Goal: Information Seeking & Learning: Learn about a topic

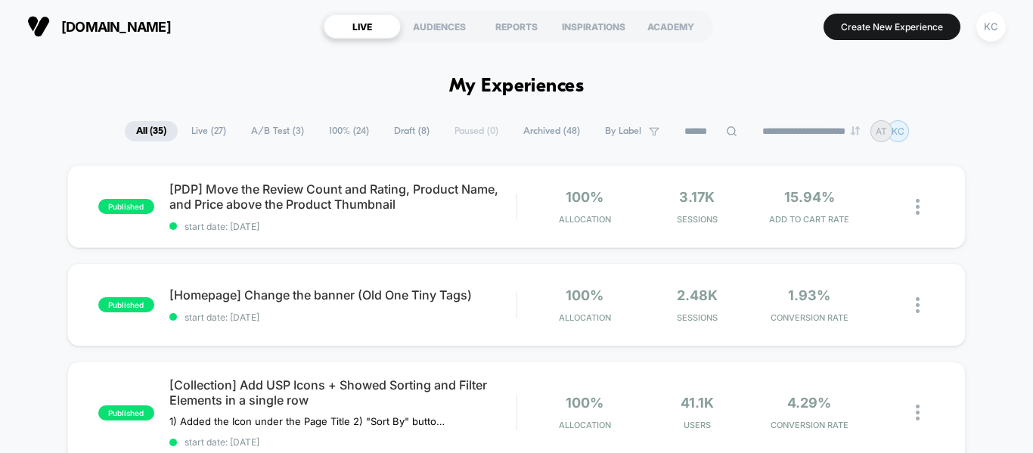
click at [256, 127] on span "A/B Test ( 3 )" at bounding box center [278, 131] width 76 height 20
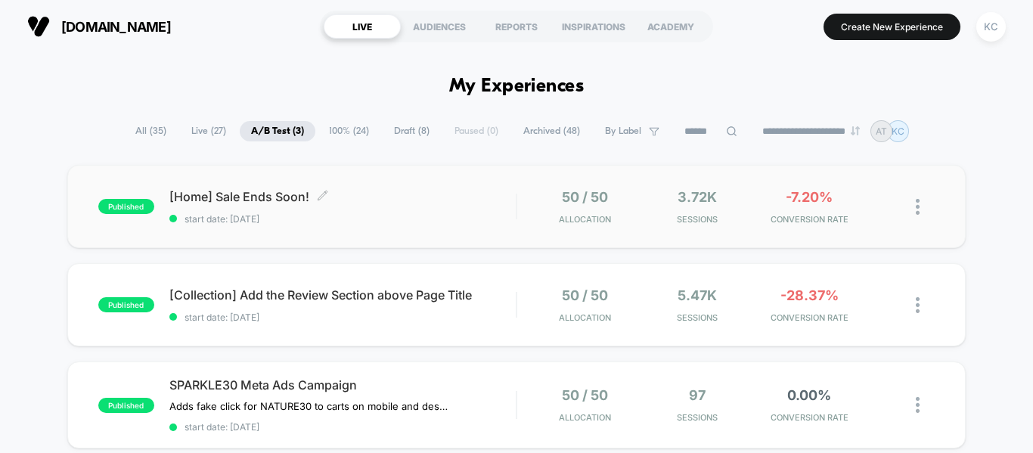
click at [284, 191] on span "[Home] Sale Ends Soon! Click to edit experience details" at bounding box center [342, 196] width 346 height 15
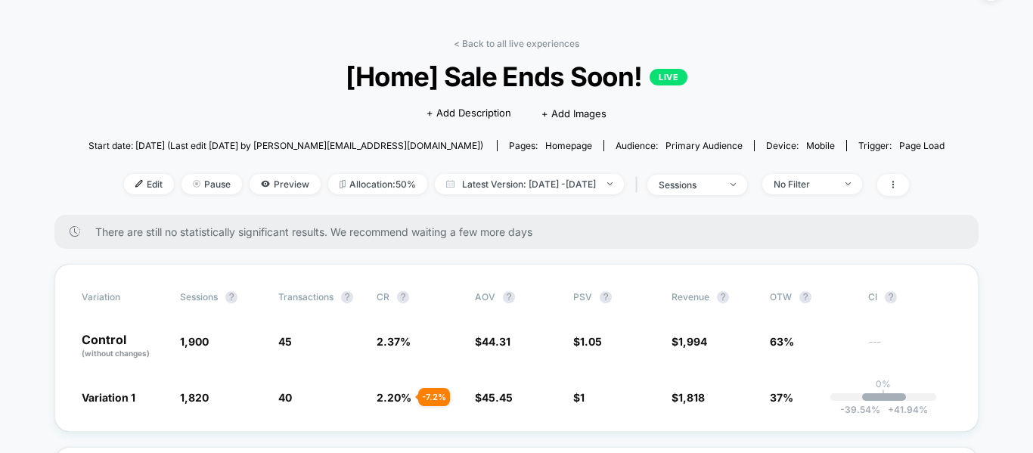
scroll to position [76, 0]
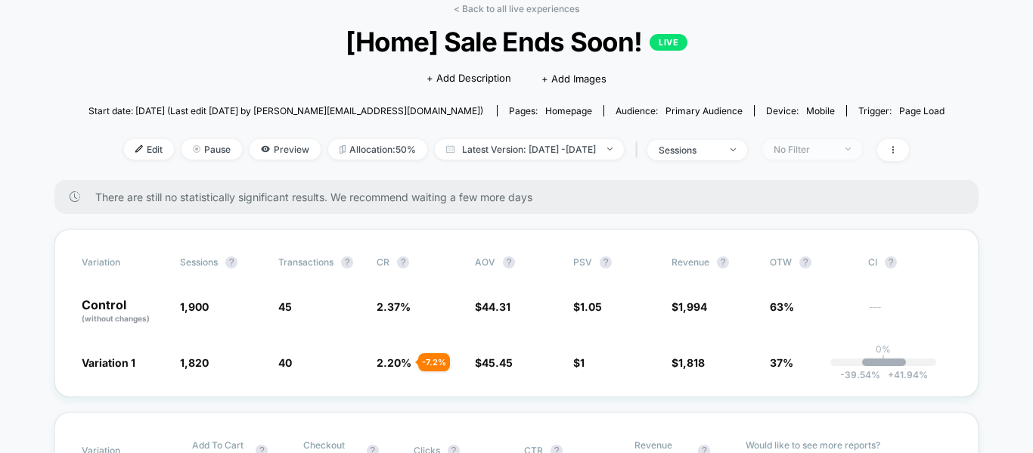
click at [862, 150] on span "No Filter" at bounding box center [812, 149] width 100 height 20
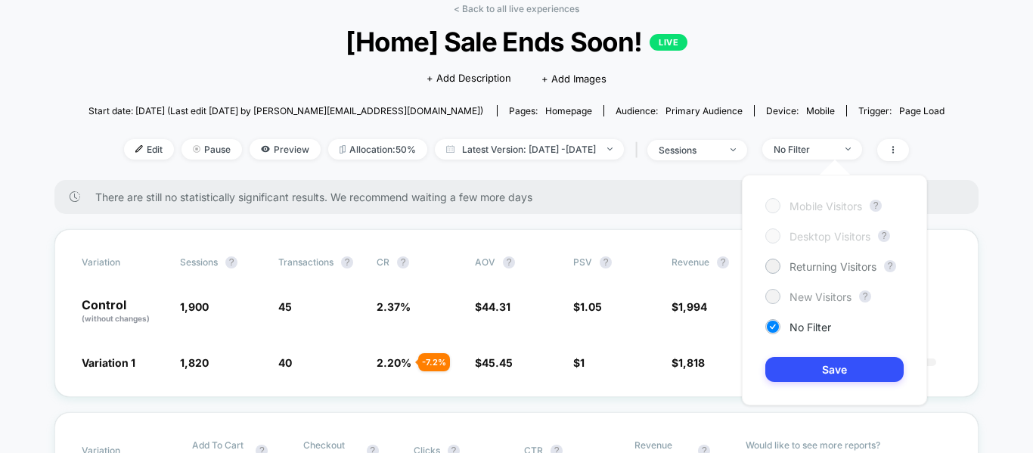
click at [799, 298] on span "New Visitors" at bounding box center [820, 296] width 62 height 13
click at [832, 370] on button "Save" at bounding box center [834, 369] width 138 height 25
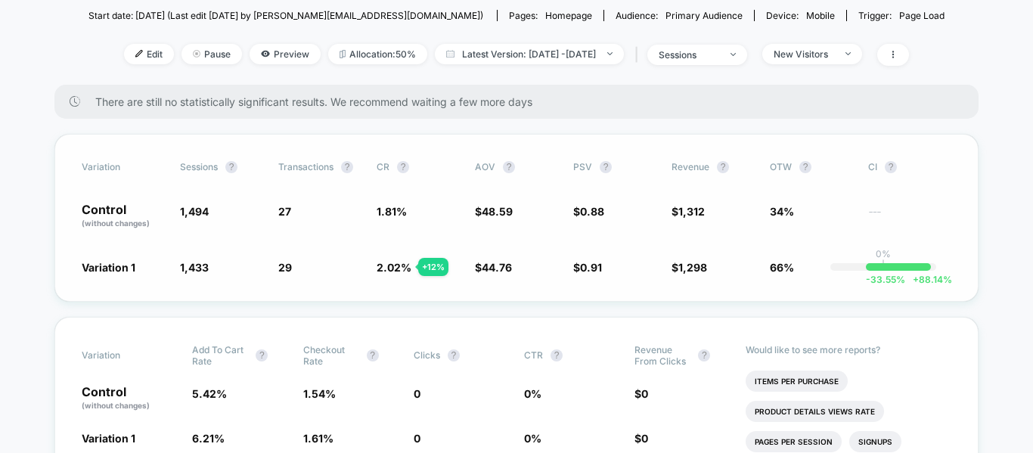
scroll to position [76, 0]
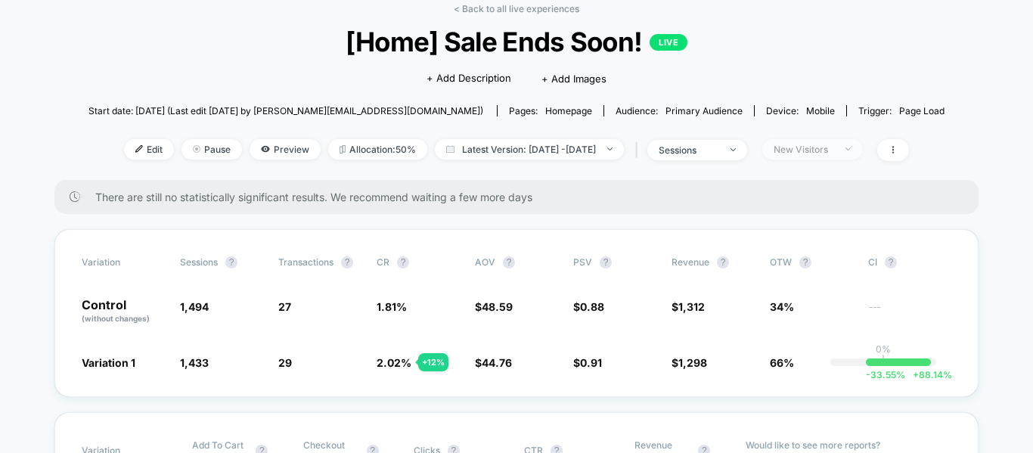
click at [862, 149] on span "New Visitors" at bounding box center [812, 149] width 100 height 20
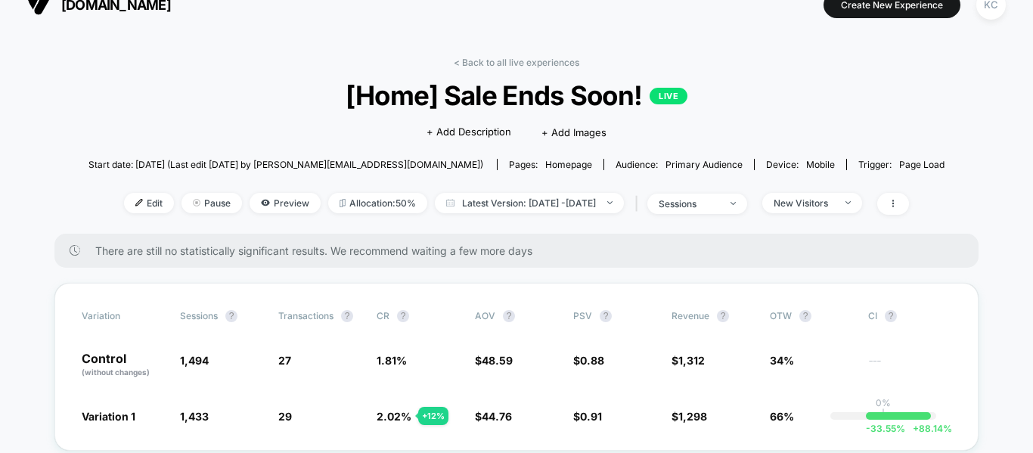
scroll to position [0, 0]
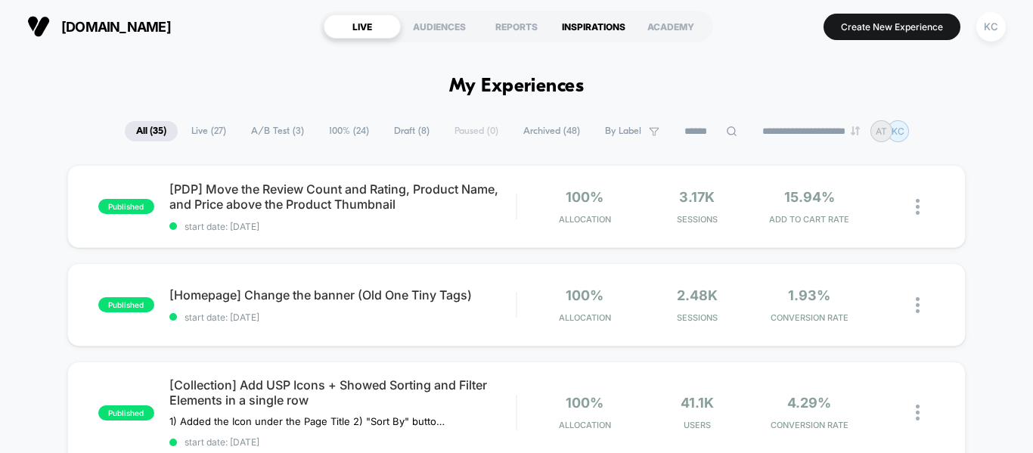
click at [578, 27] on div "INSPIRATIONS" at bounding box center [593, 26] width 77 height 24
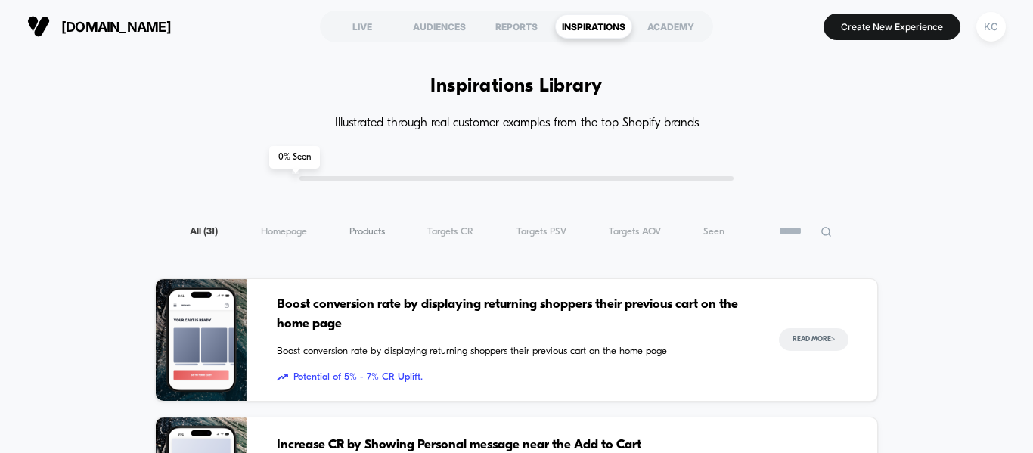
click at [382, 226] on span "Products ( 31 )" at bounding box center [367, 231] width 36 height 11
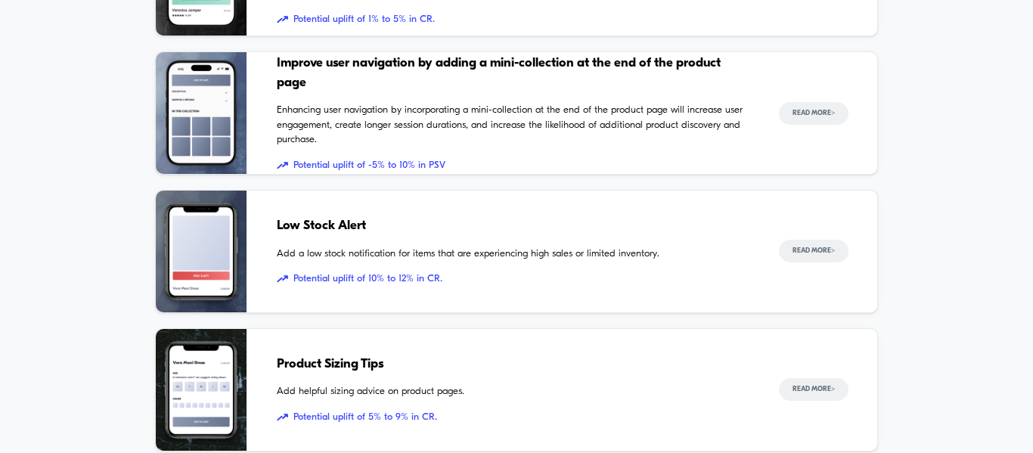
scroll to position [605, 0]
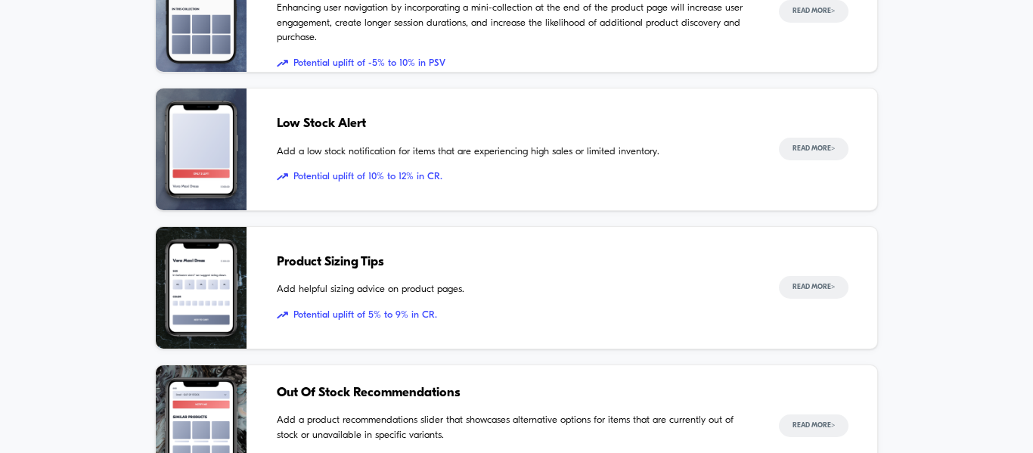
click at [308, 262] on span "Product Sizing Tips" at bounding box center [513, 263] width 472 height 20
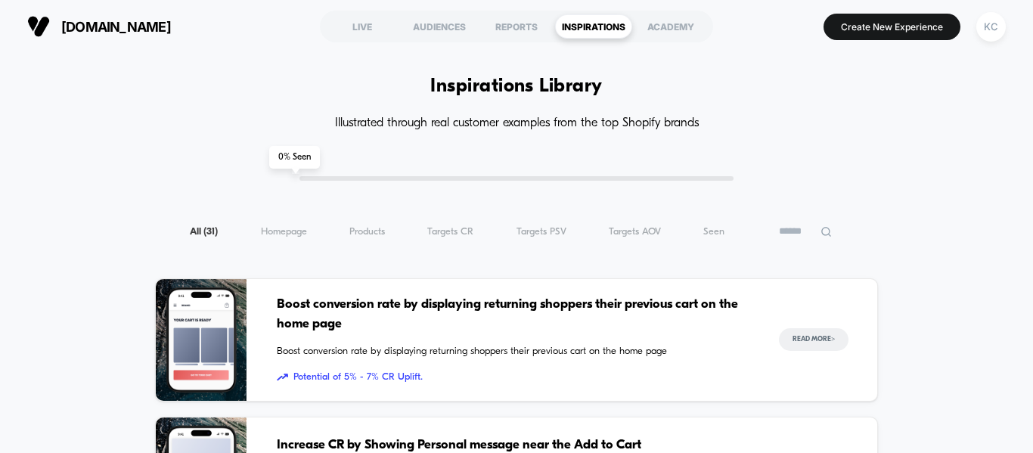
click at [362, 224] on div "All ( 31 ) Homepage ( 31 ) Products ( 31 ) Targets CR ( 31 ) Targets PSV ( 31 )…" at bounding box center [516, 231] width 723 height 18
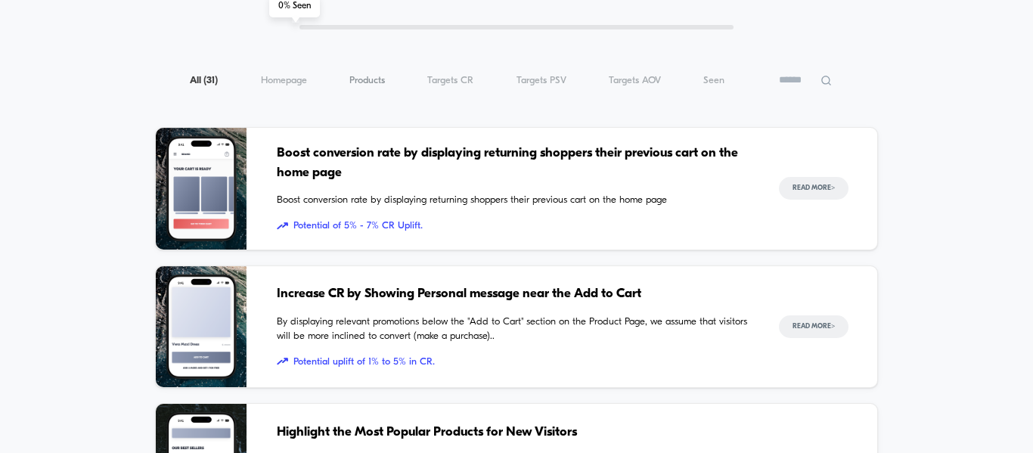
click at [358, 84] on span "Products ( 31 )" at bounding box center [367, 80] width 36 height 11
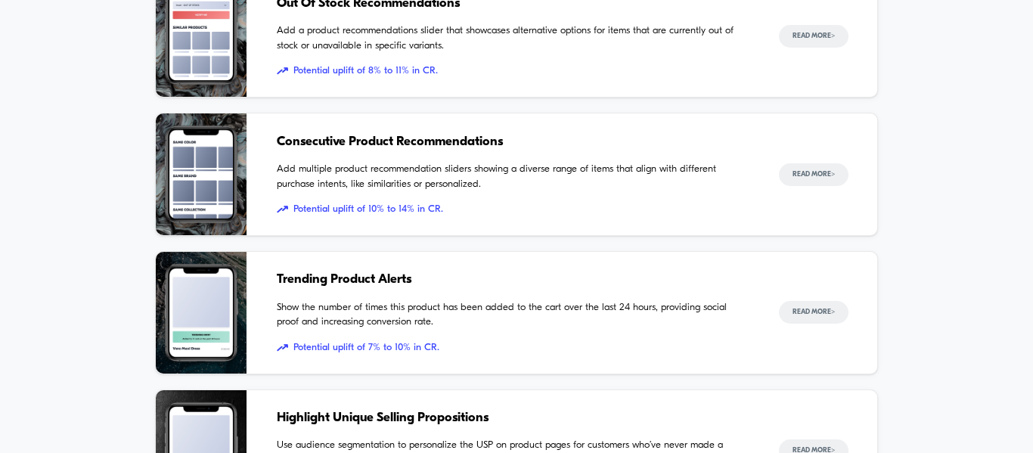
scroll to position [944, 0]
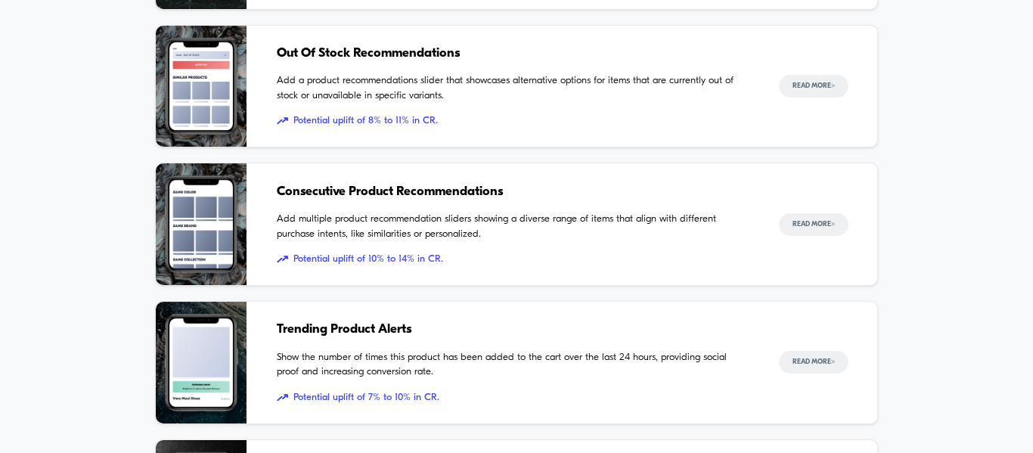
click at [548, 246] on div "Consecutive Product Recommendations Add multiple product recommendation sliders…" at bounding box center [513, 224] width 472 height 122
